Goal: Task Accomplishment & Management: Manage account settings

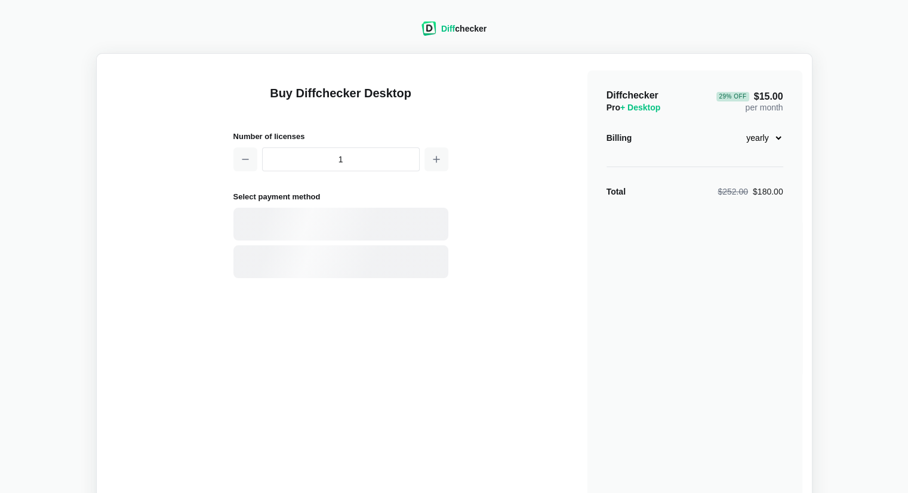
click at [482, 32] on div "Diff checker" at bounding box center [463, 29] width 45 height 12
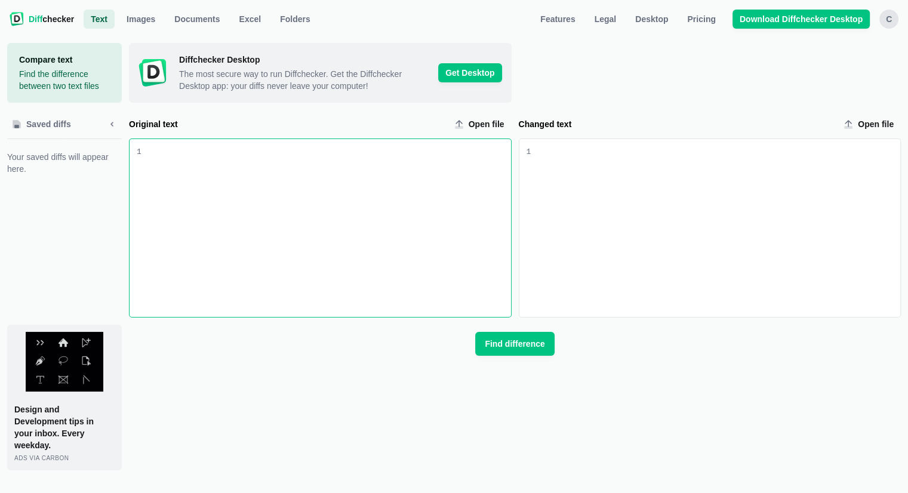
click at [890, 16] on div "c" at bounding box center [888, 19] width 19 height 19
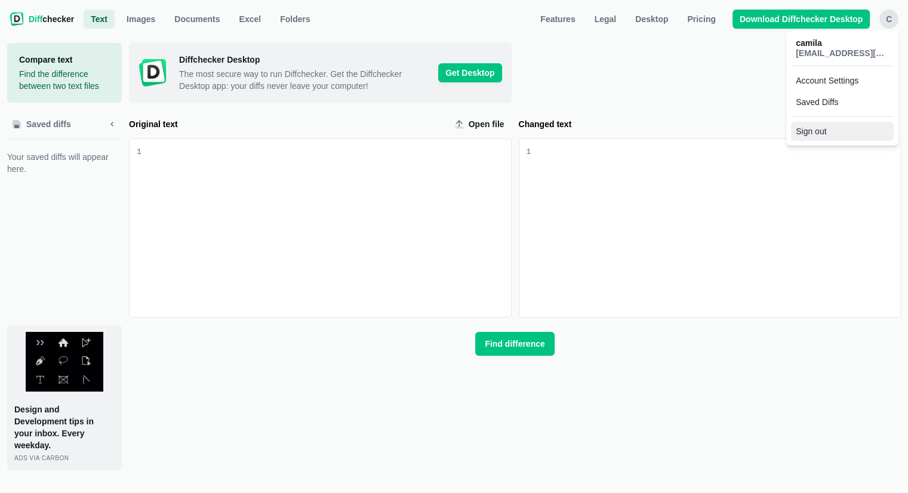
click at [821, 128] on button "Sign out" at bounding box center [842, 131] width 103 height 19
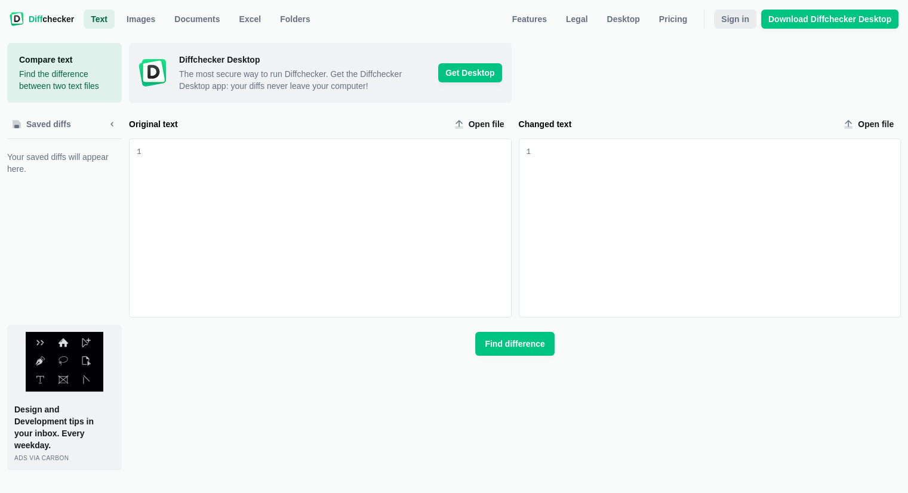
click at [743, 22] on span "Sign in" at bounding box center [735, 19] width 33 height 12
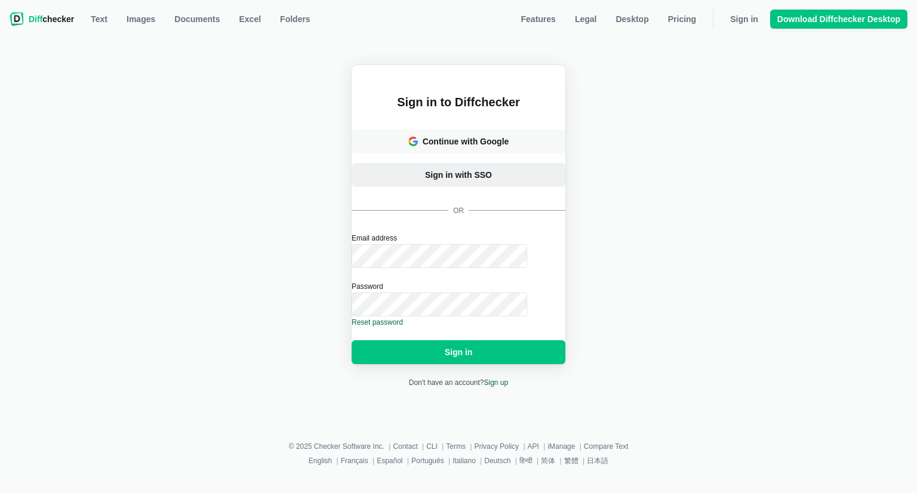
click at [489, 169] on span "Sign in with SSO" at bounding box center [459, 175] width 72 height 12
